Goal: Information Seeking & Learning: Learn about a topic

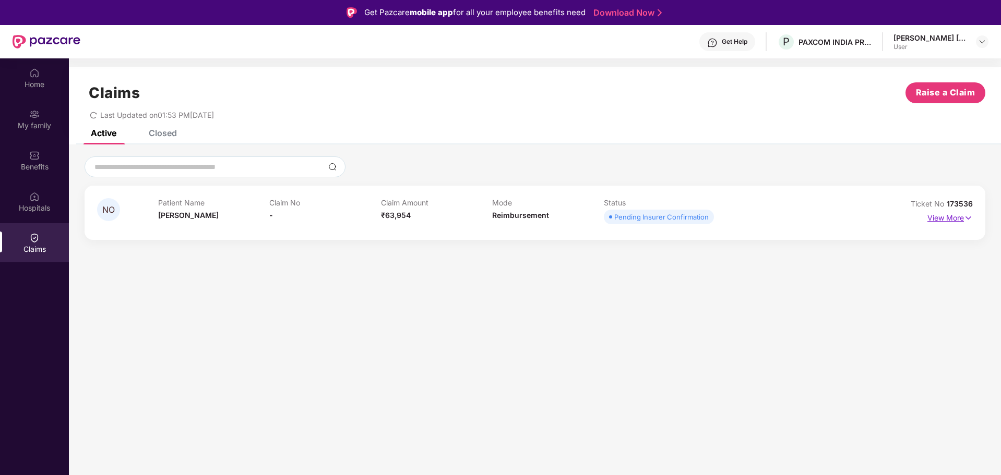
click at [939, 215] on p "View More" at bounding box center [949, 217] width 45 height 14
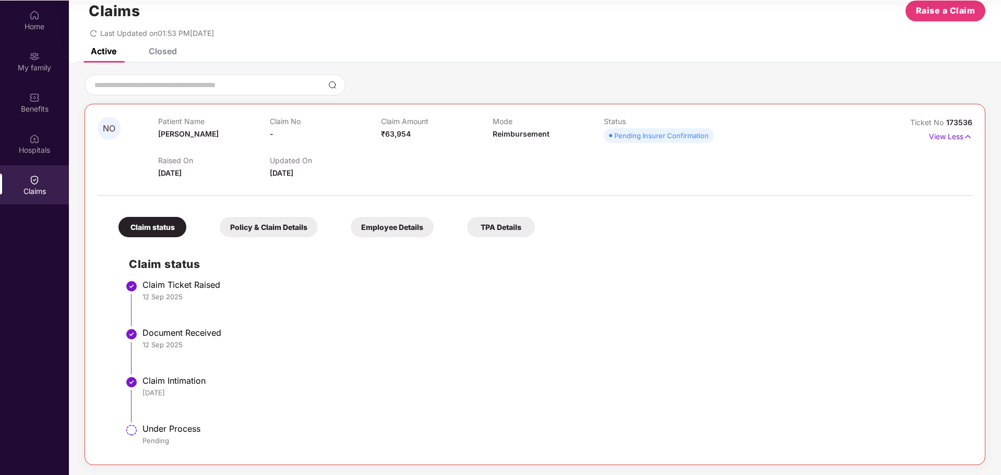
scroll to position [58, 0]
click at [274, 229] on div "Policy & Claim Details" at bounding box center [269, 227] width 98 height 20
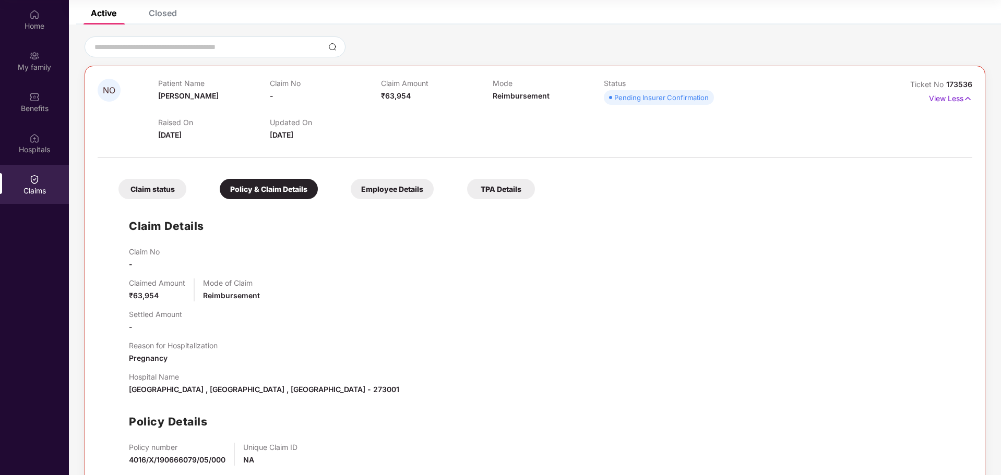
scroll to position [115, 0]
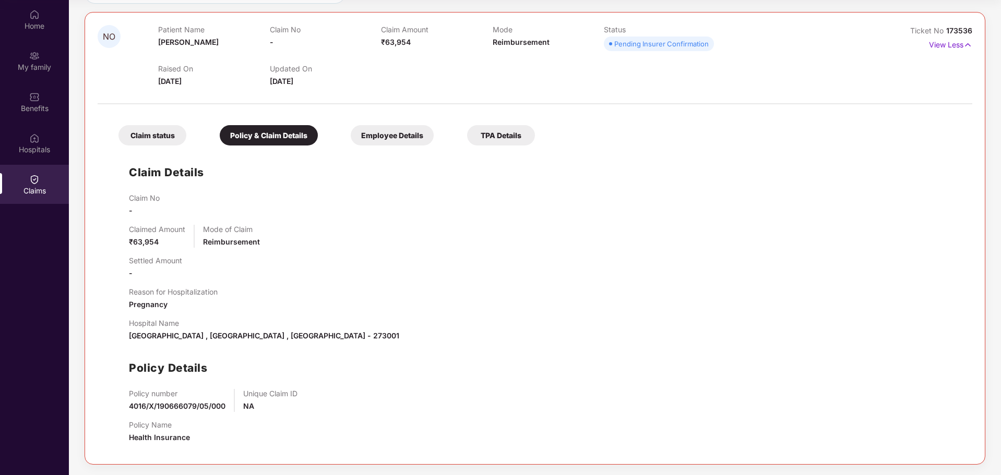
click at [393, 137] on div "Employee Details" at bounding box center [392, 135] width 83 height 20
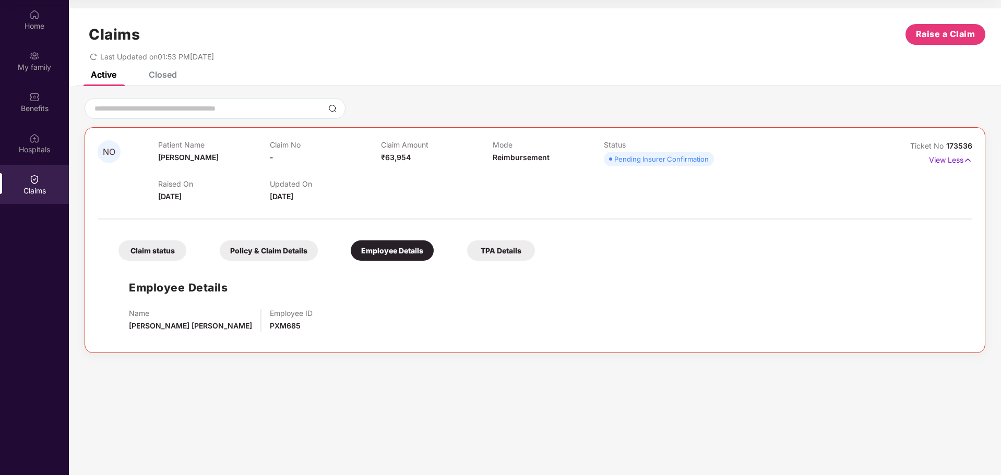
scroll to position [0, 0]
click at [55, 192] on div "Claims" at bounding box center [34, 191] width 69 height 10
click at [522, 249] on div "TPA Details" at bounding box center [501, 251] width 68 height 20
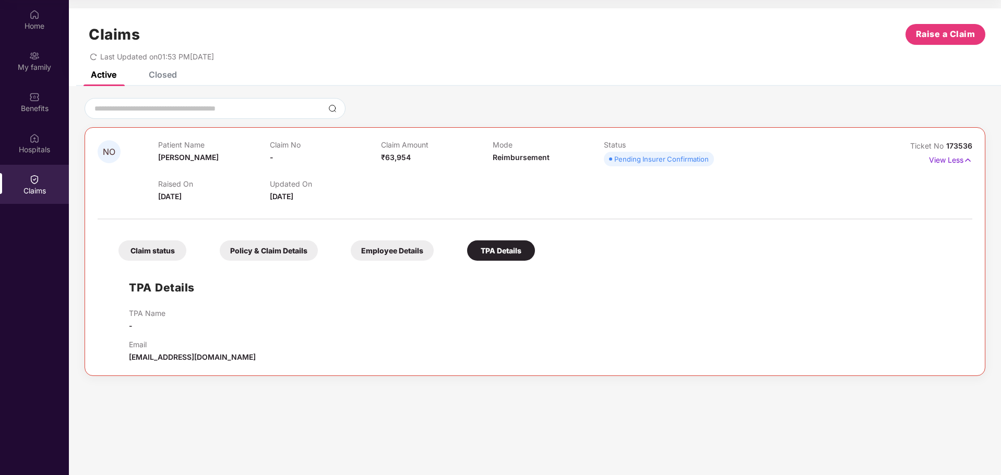
click at [177, 256] on div "Claim status" at bounding box center [152, 251] width 68 height 20
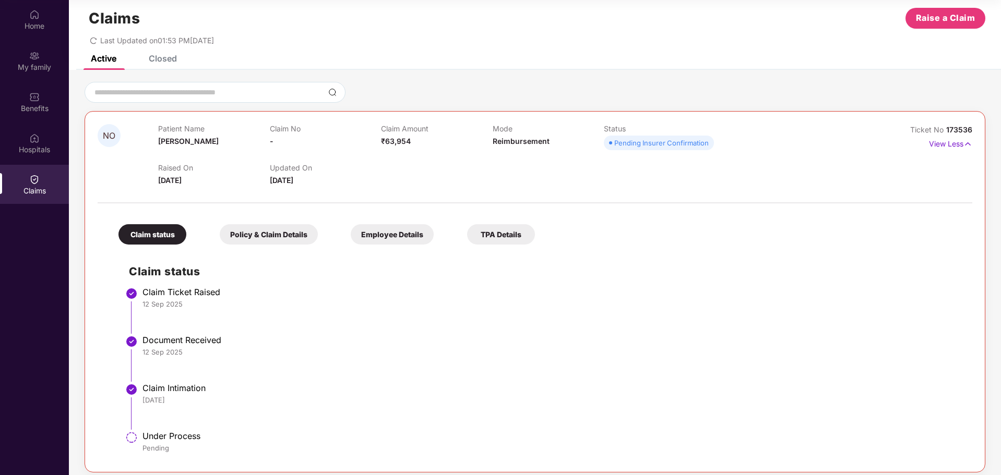
scroll to position [24, 0]
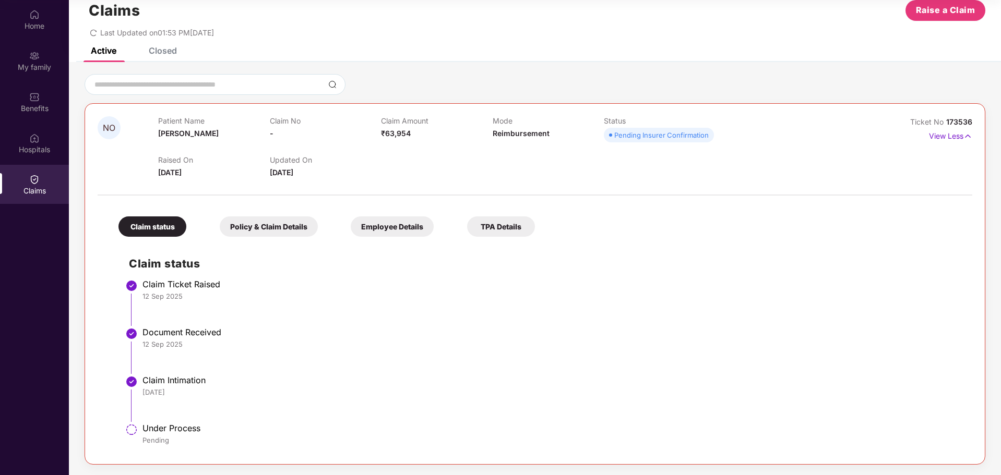
click at [132, 432] on img at bounding box center [131, 430] width 13 height 13
click at [148, 55] on div "Closed" at bounding box center [155, 50] width 44 height 10
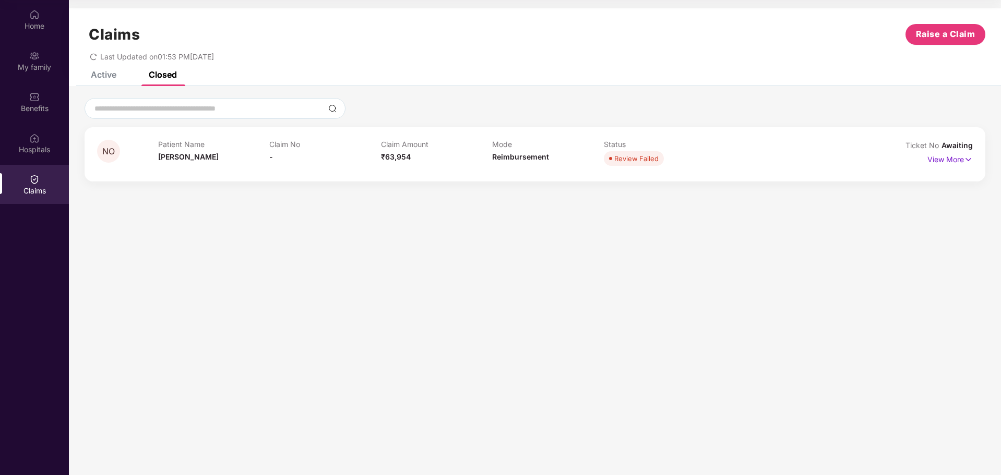
click at [105, 82] on div "Active" at bounding box center [95, 74] width 41 height 23
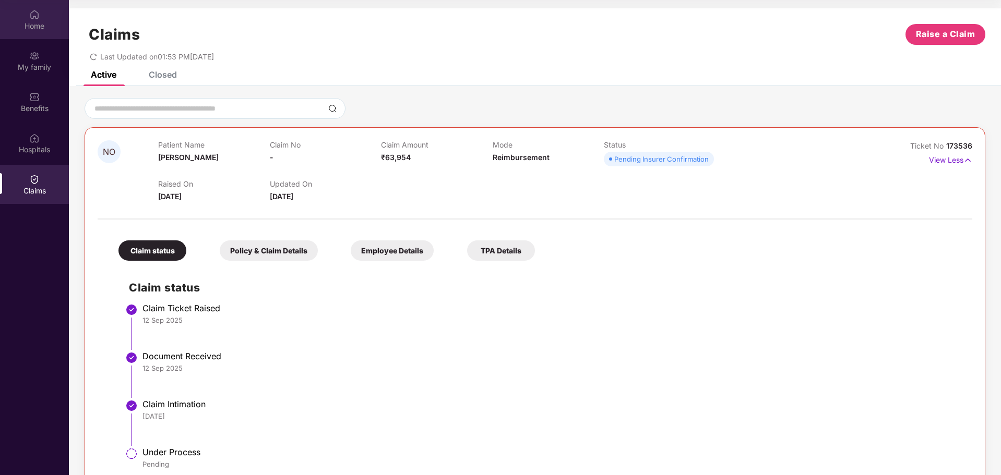
click at [31, 29] on div "Home" at bounding box center [34, 26] width 69 height 10
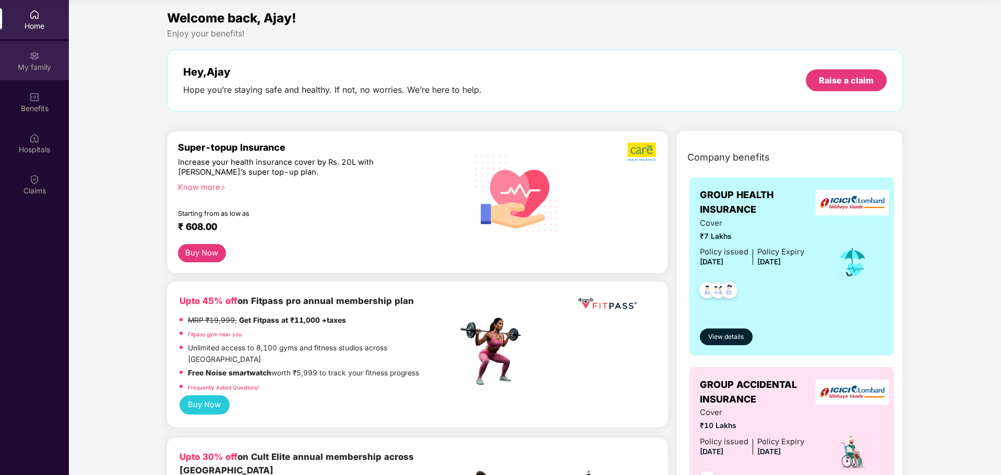
click at [39, 57] on img at bounding box center [34, 56] width 10 height 10
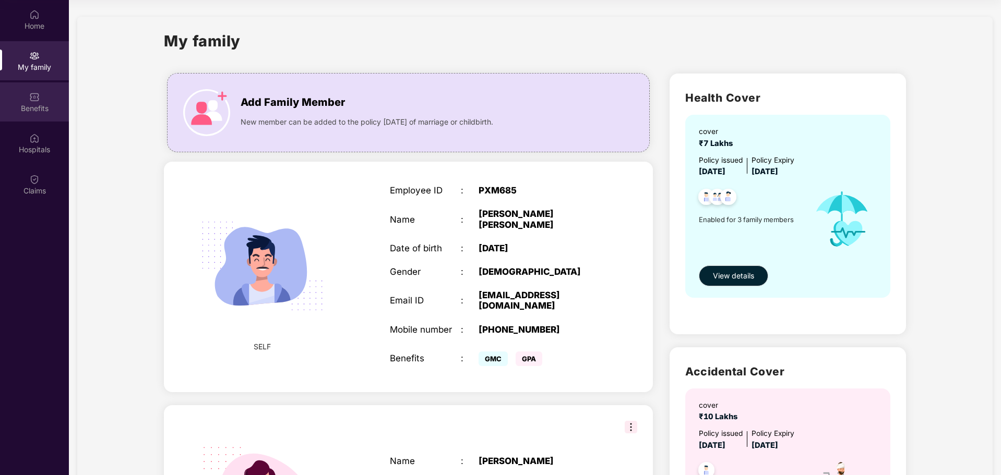
click at [40, 91] on div "Benefits" at bounding box center [34, 101] width 69 height 39
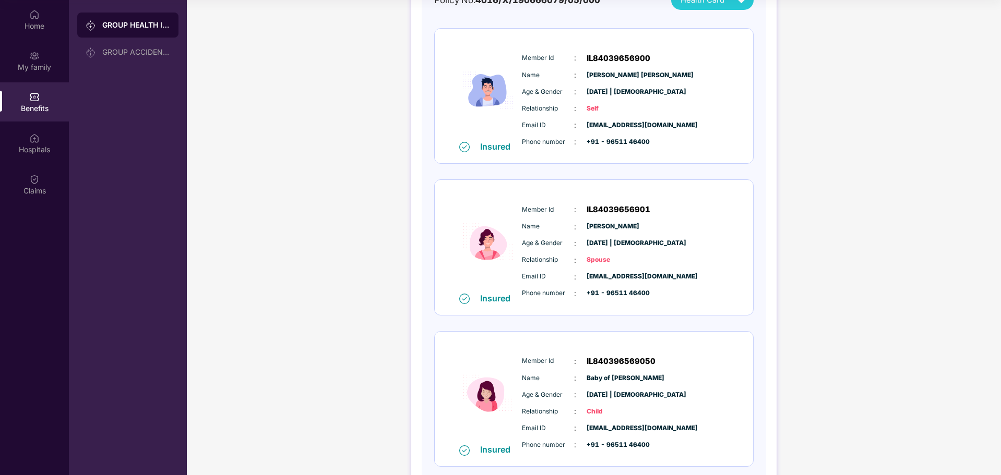
scroll to position [28, 0]
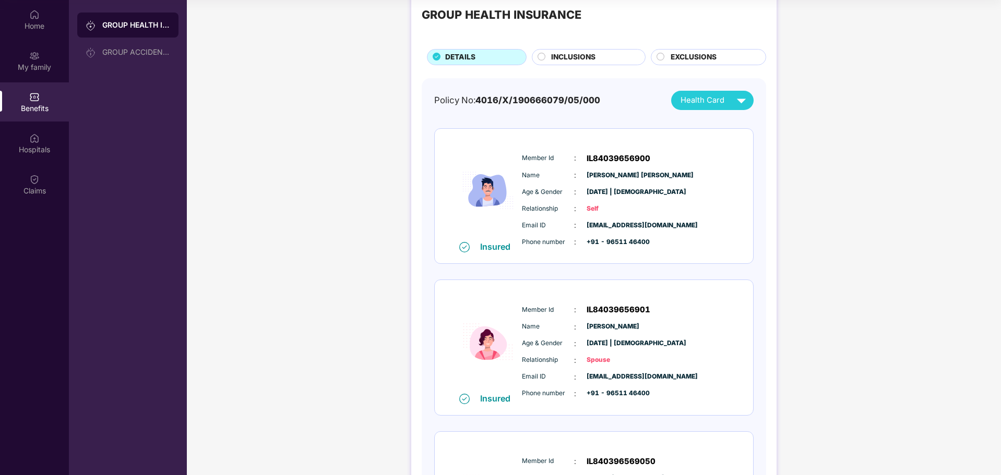
click at [573, 61] on span "INCLUSIONS" at bounding box center [573, 57] width 44 height 11
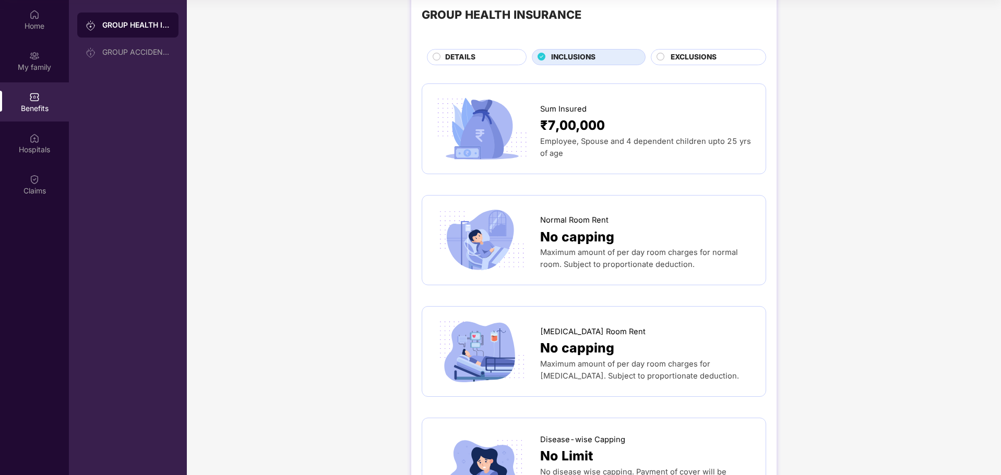
click at [700, 57] on span "EXCLUSIONS" at bounding box center [693, 57] width 46 height 11
